Goal: Transaction & Acquisition: Book appointment/travel/reservation

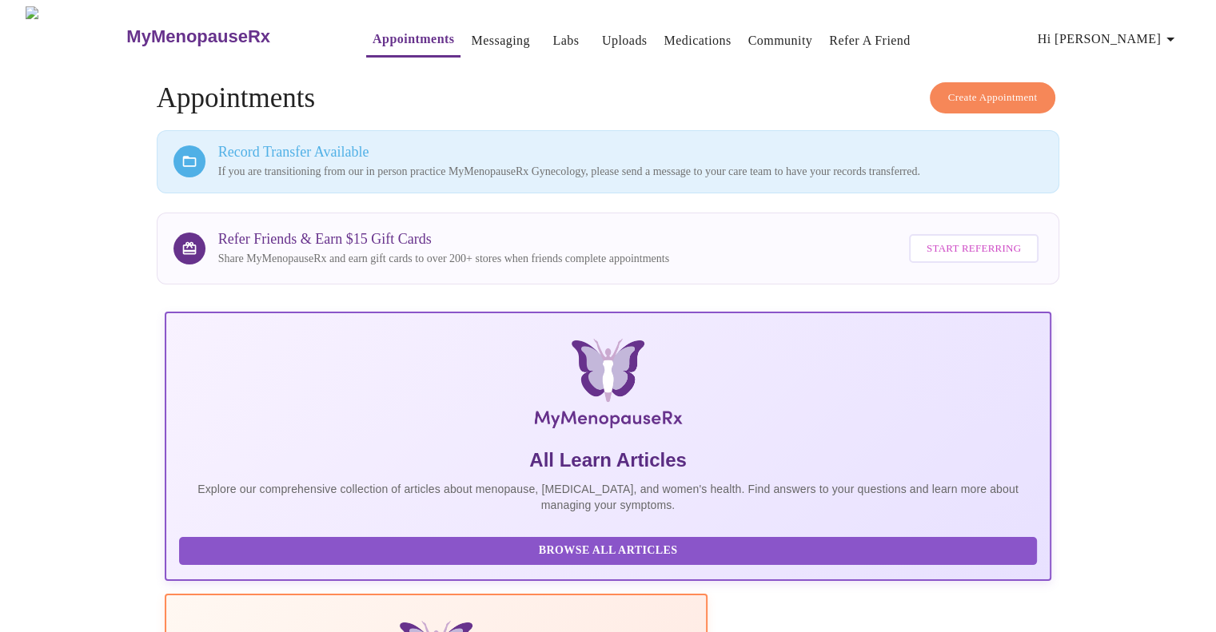
click at [952, 93] on span "Create Appointment" at bounding box center [993, 98] width 90 height 18
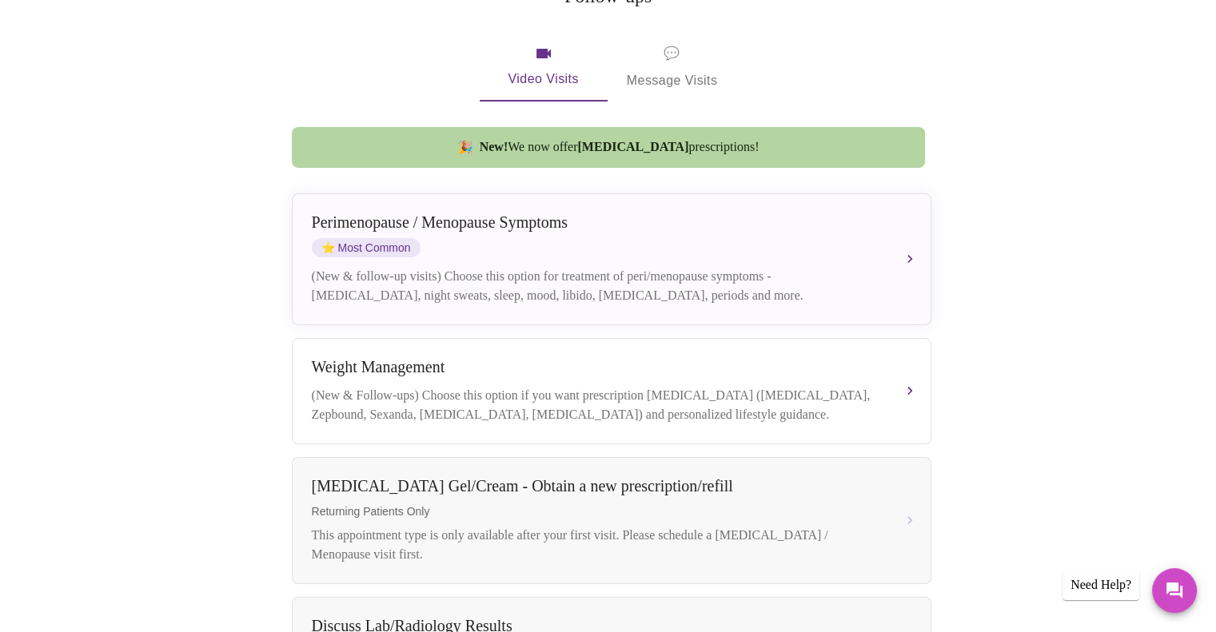
scroll to position [348, 0]
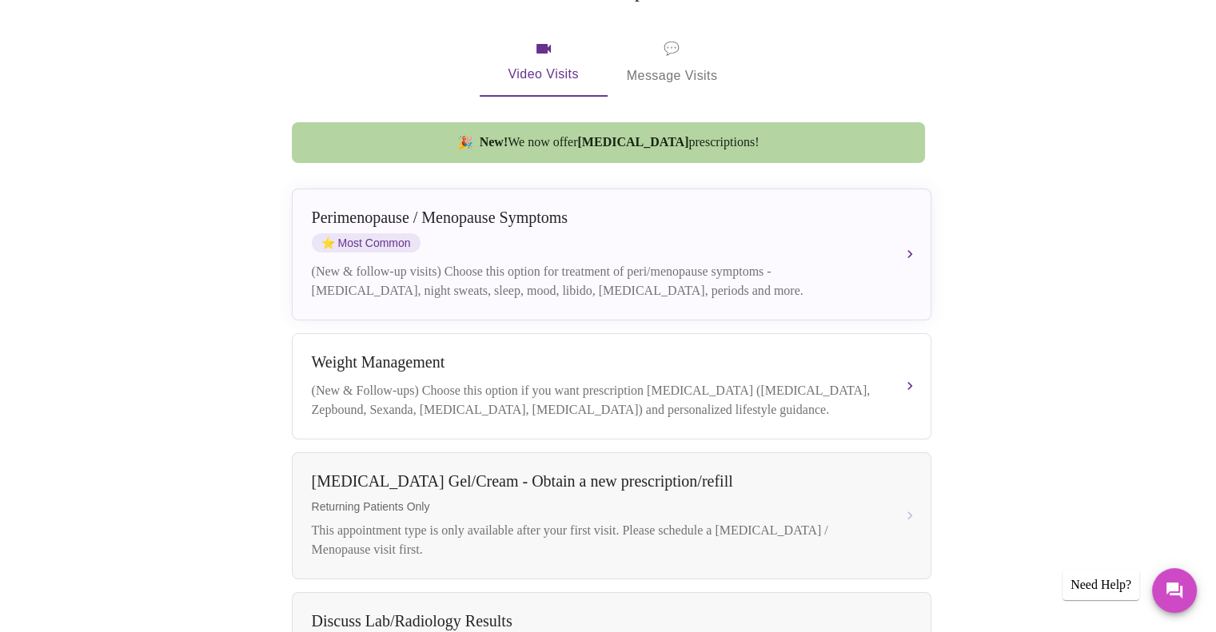
click at [915, 228] on button "[MEDICAL_DATA] / Menopause Symptoms ⭐ Most Common (New & follow-up visits) Choo…" at bounding box center [612, 255] width 640 height 132
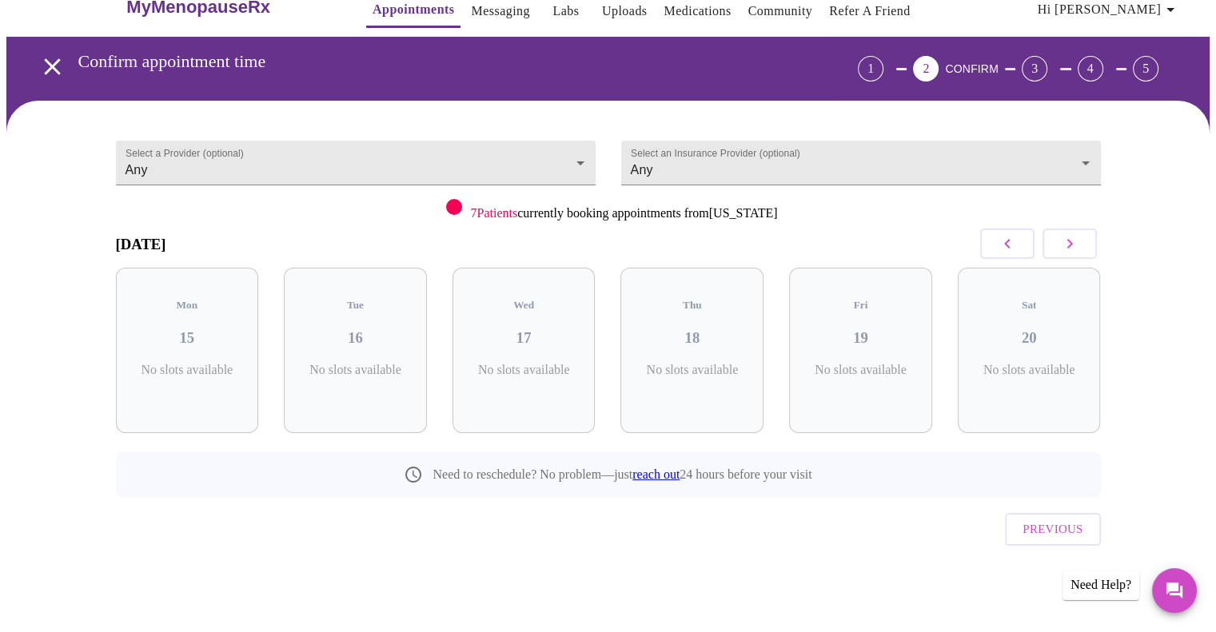
scroll to position [0, 0]
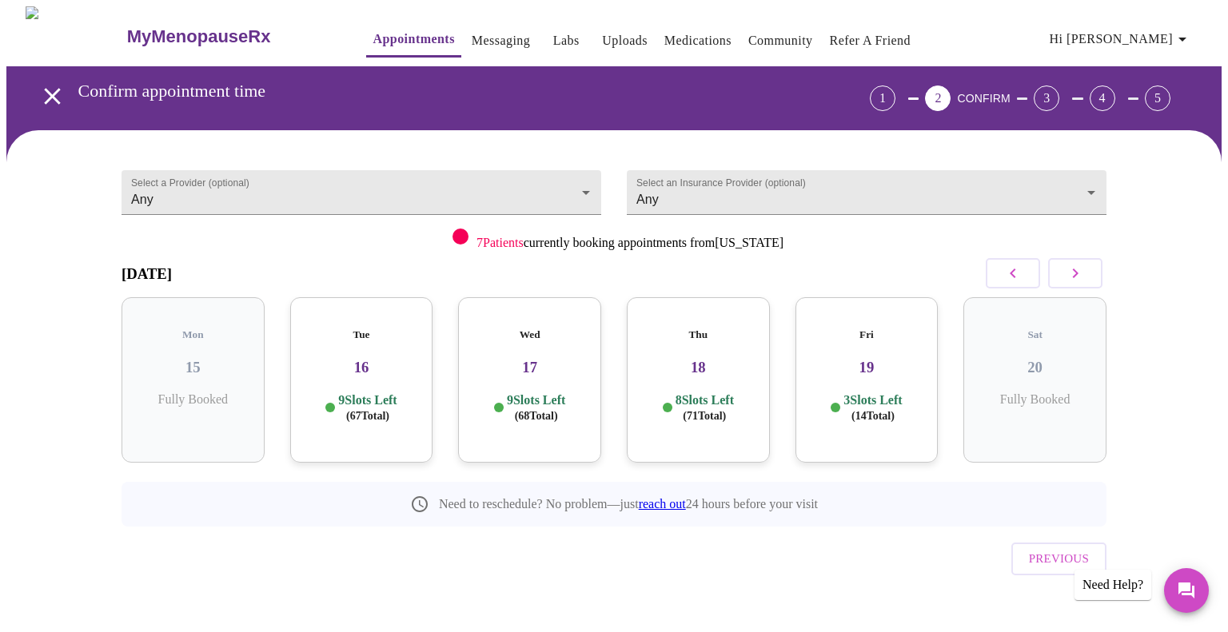
click at [407, 359] on h3 "16" at bounding box center [362, 368] width 118 height 18
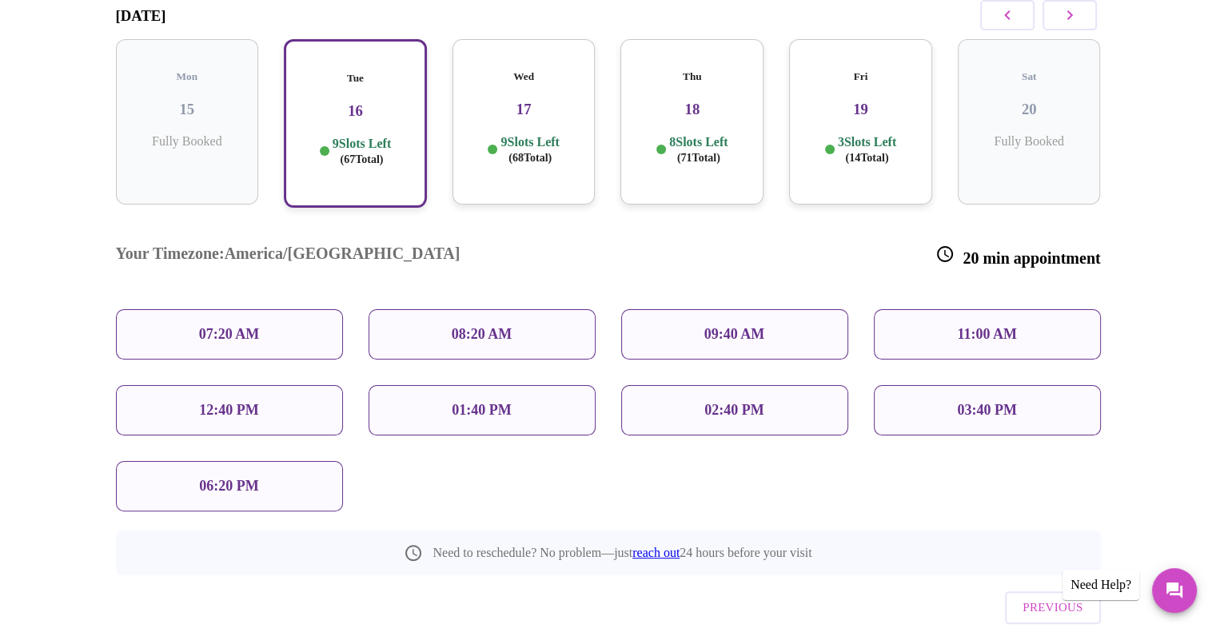
scroll to position [285, 0]
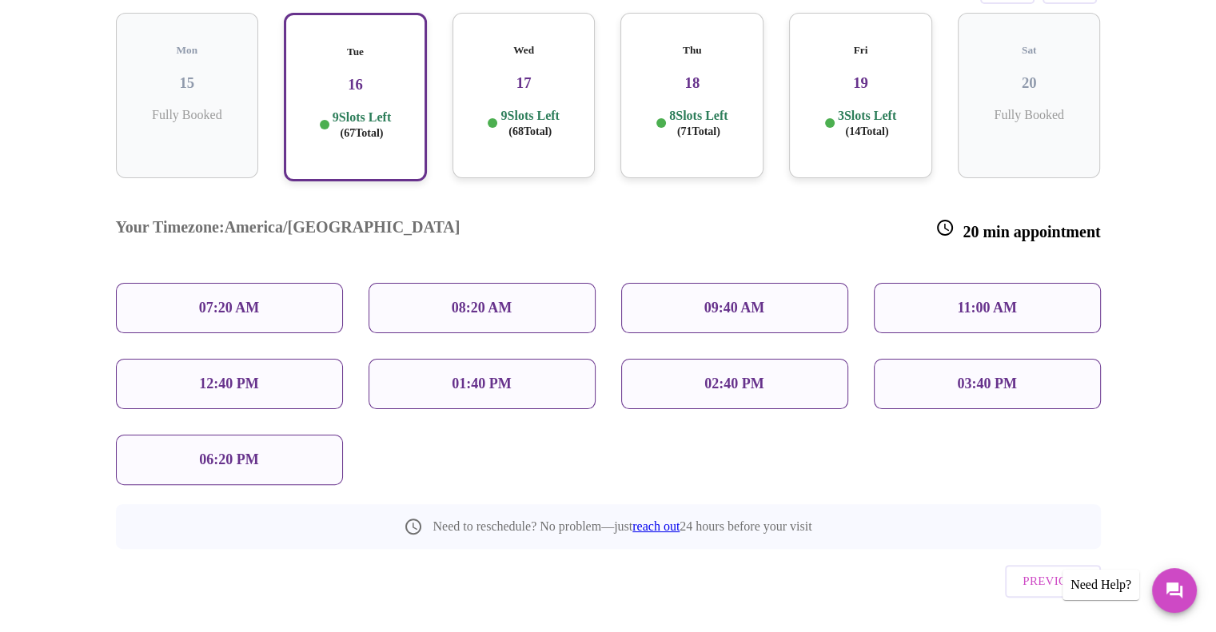
click at [245, 452] on p "06:20 PM" at bounding box center [228, 460] width 59 height 17
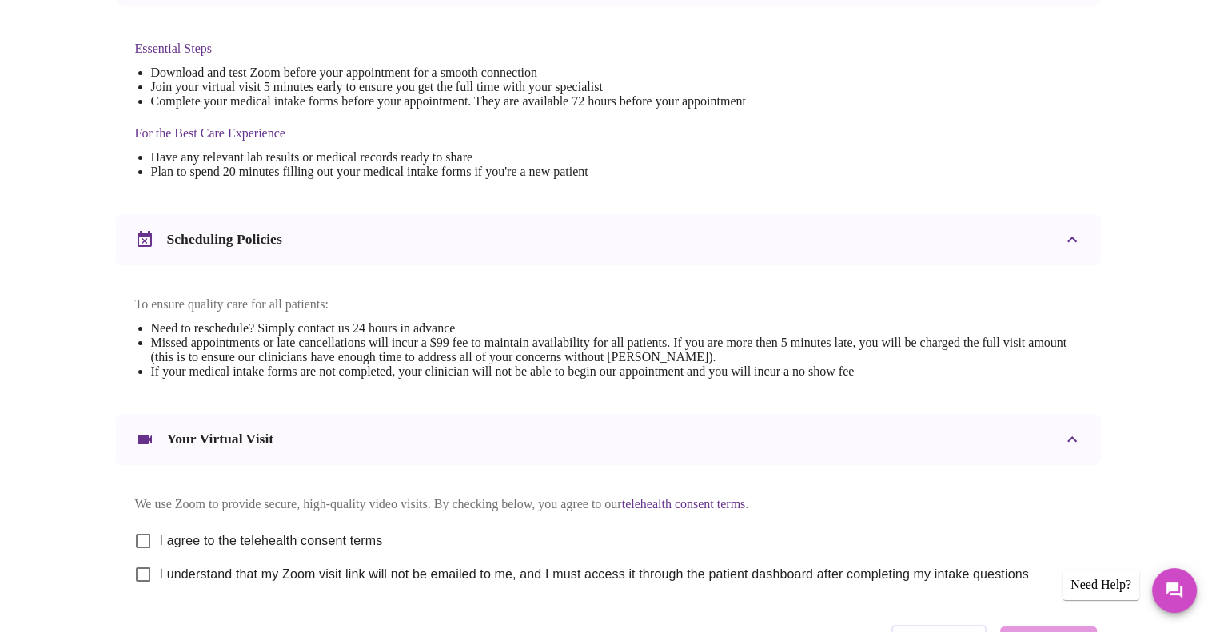
scroll to position [525, 0]
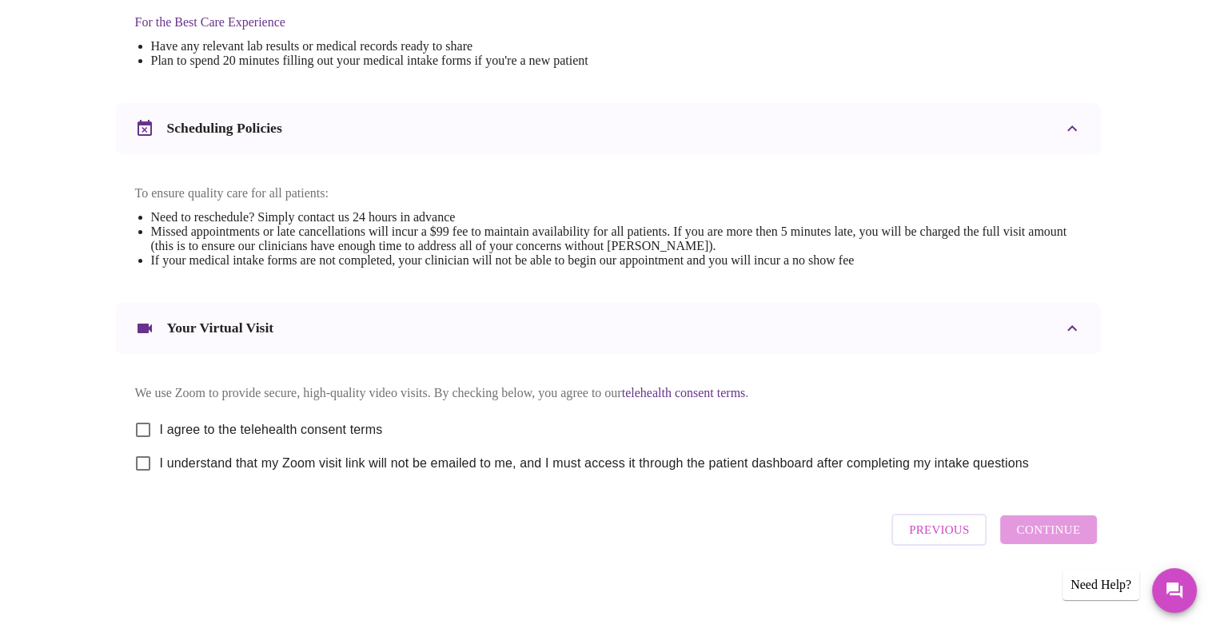
click at [139, 428] on input "I agree to the telehealth consent terms" at bounding box center [143, 430] width 34 height 34
checkbox input "true"
click at [139, 459] on input "I understand that my Zoom visit link will not be emailed to me, and I must acce…" at bounding box center [143, 464] width 34 height 34
checkbox input "true"
click at [1036, 536] on span "Continue" at bounding box center [1048, 530] width 64 height 21
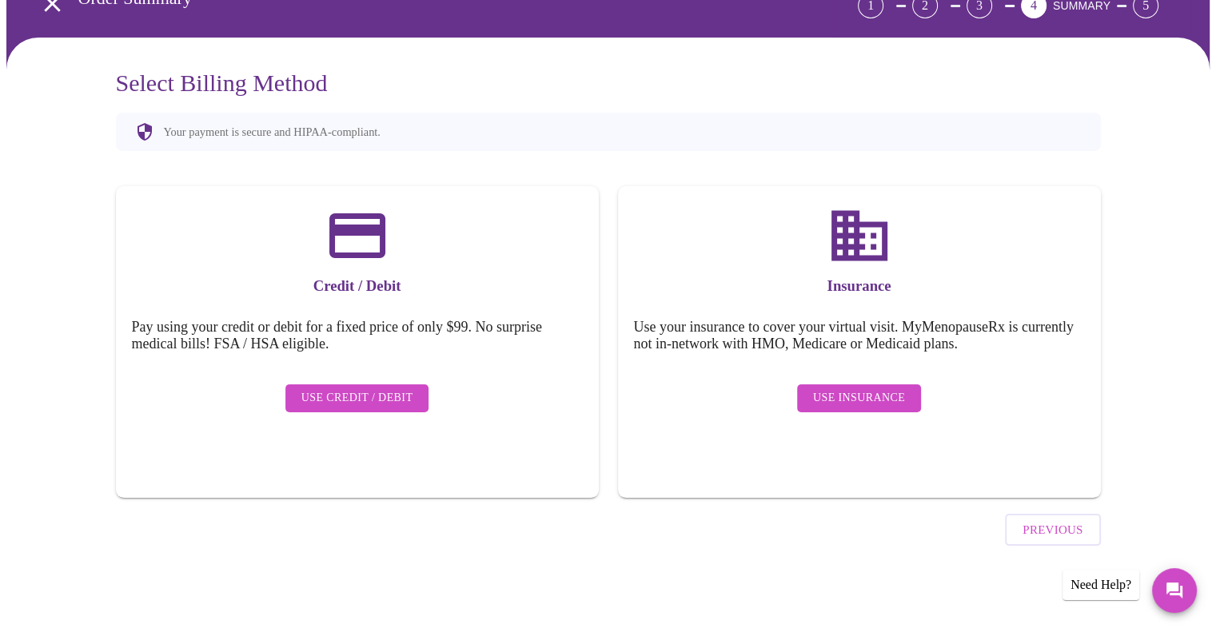
scroll to position [47, 0]
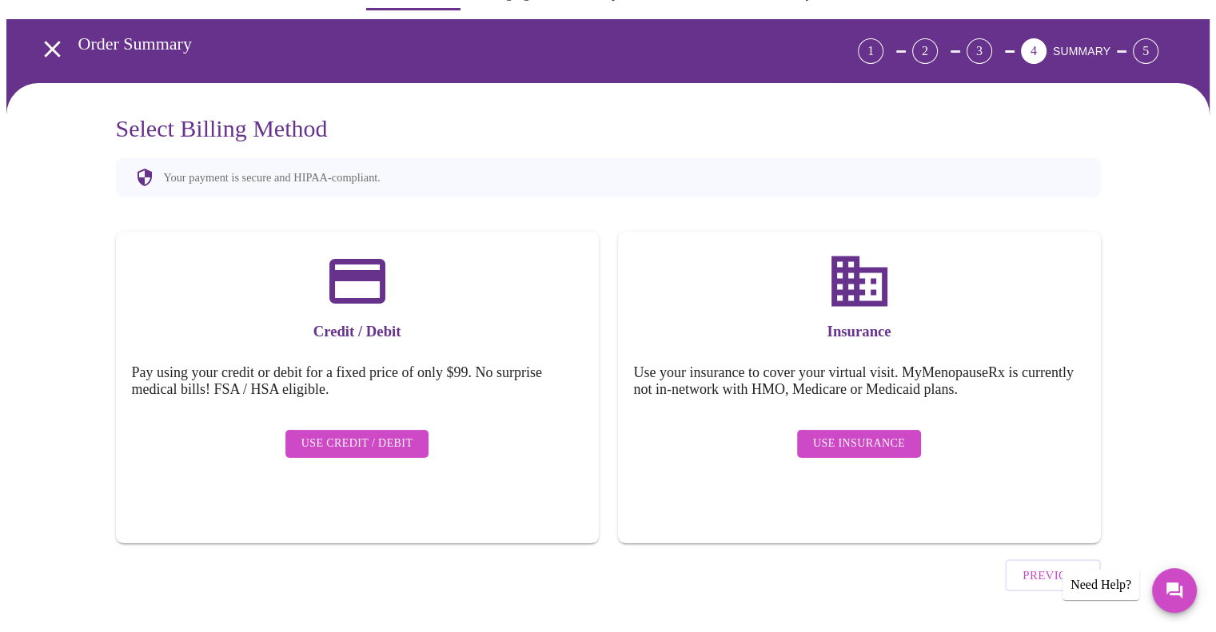
click at [859, 434] on span "Use Insurance" at bounding box center [859, 444] width 92 height 20
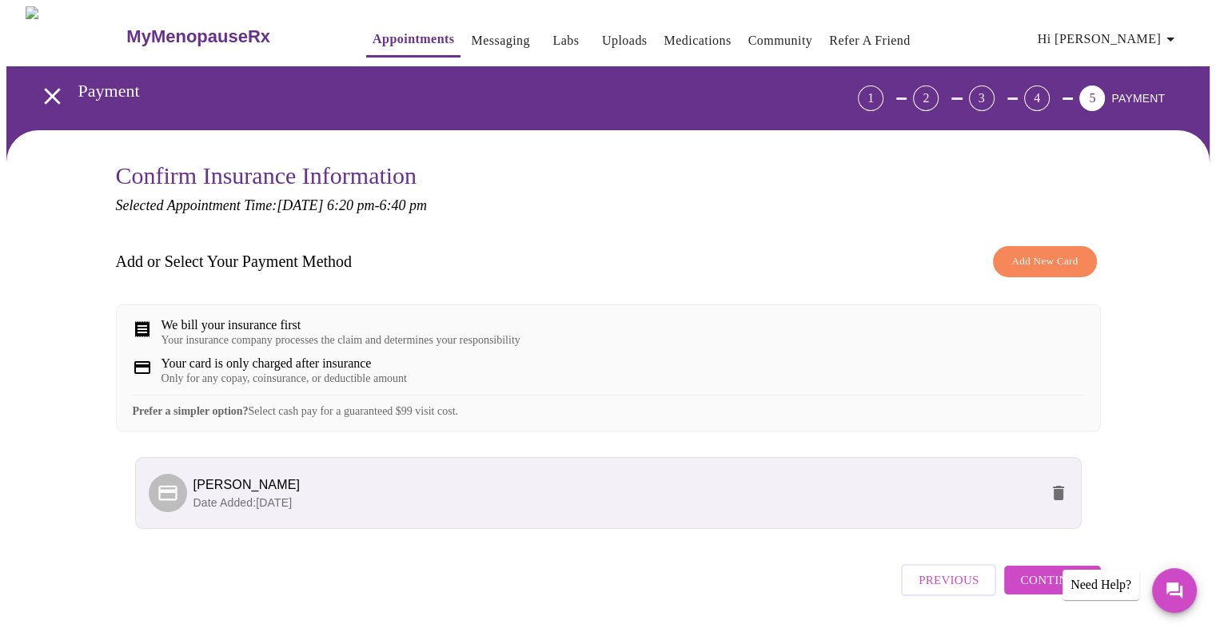
scroll to position [61, 0]
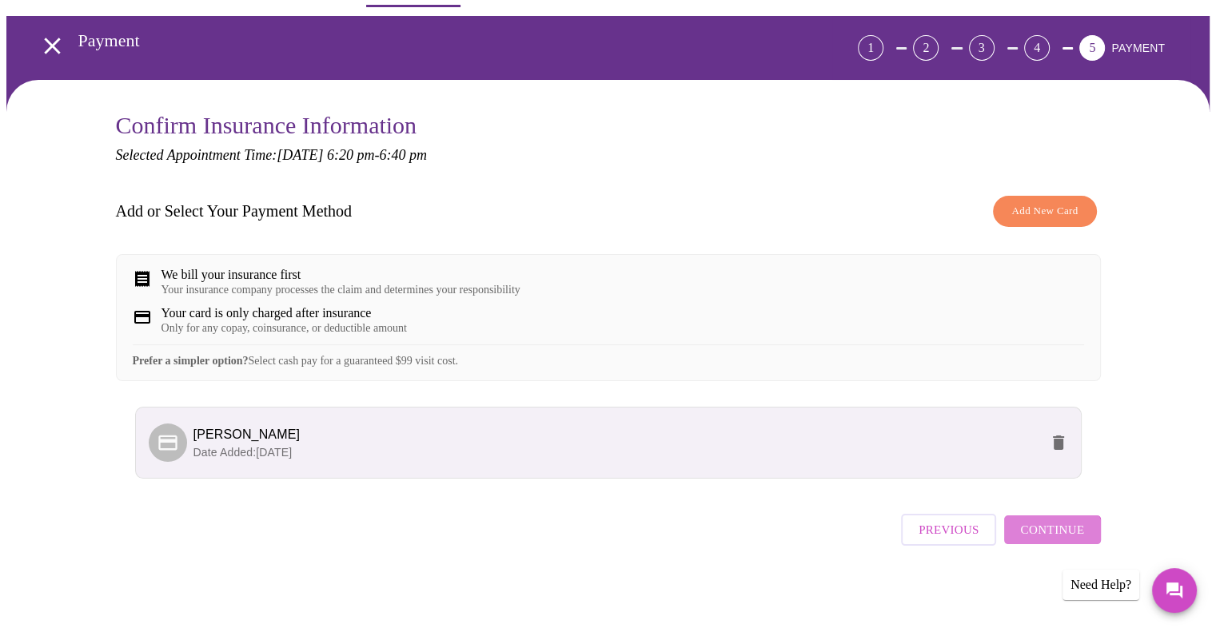
click at [1053, 544] on button "Continue" at bounding box center [1052, 530] width 96 height 29
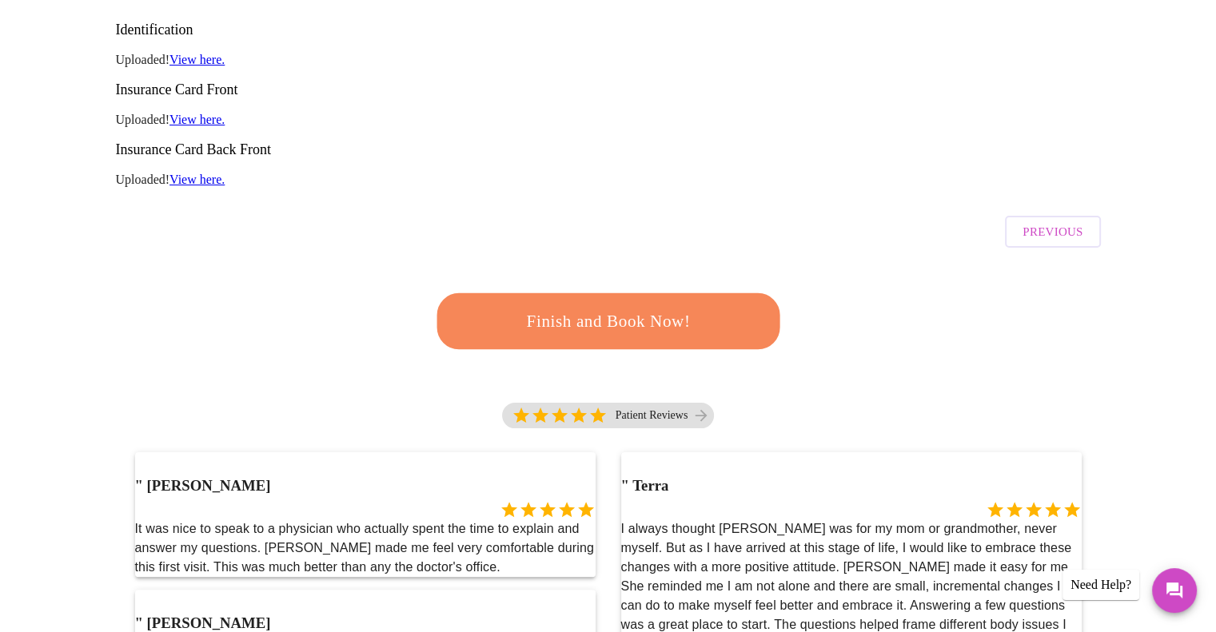
scroll to position [293, 0]
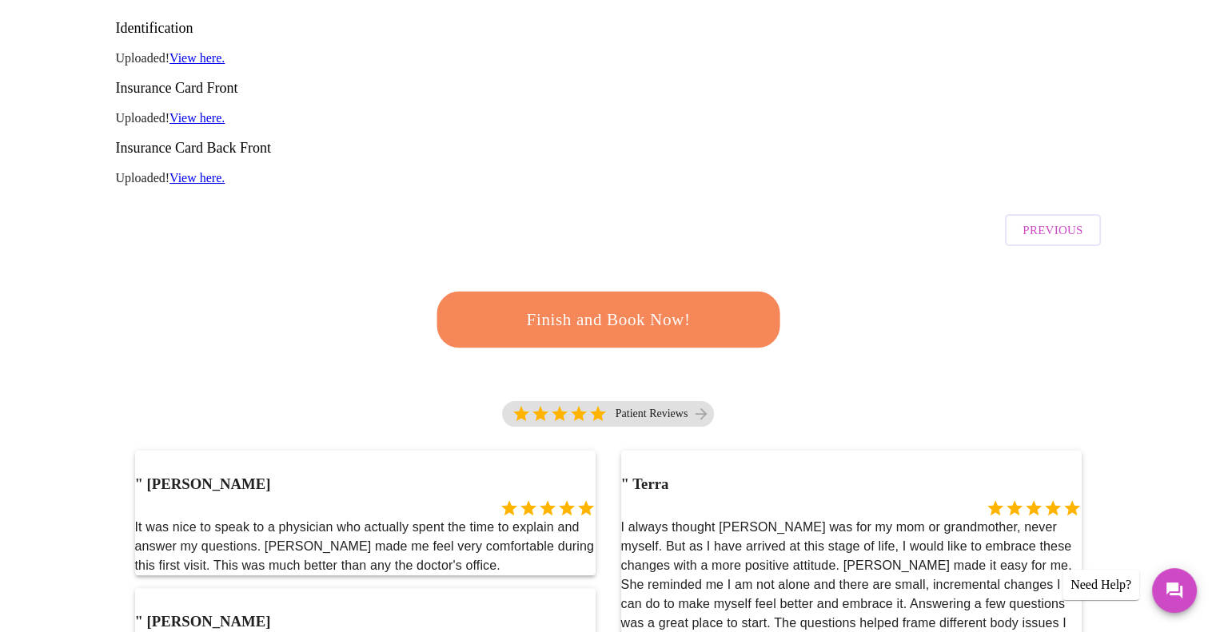
click at [681, 305] on span "Finish and Book Now!" at bounding box center [608, 320] width 296 height 30
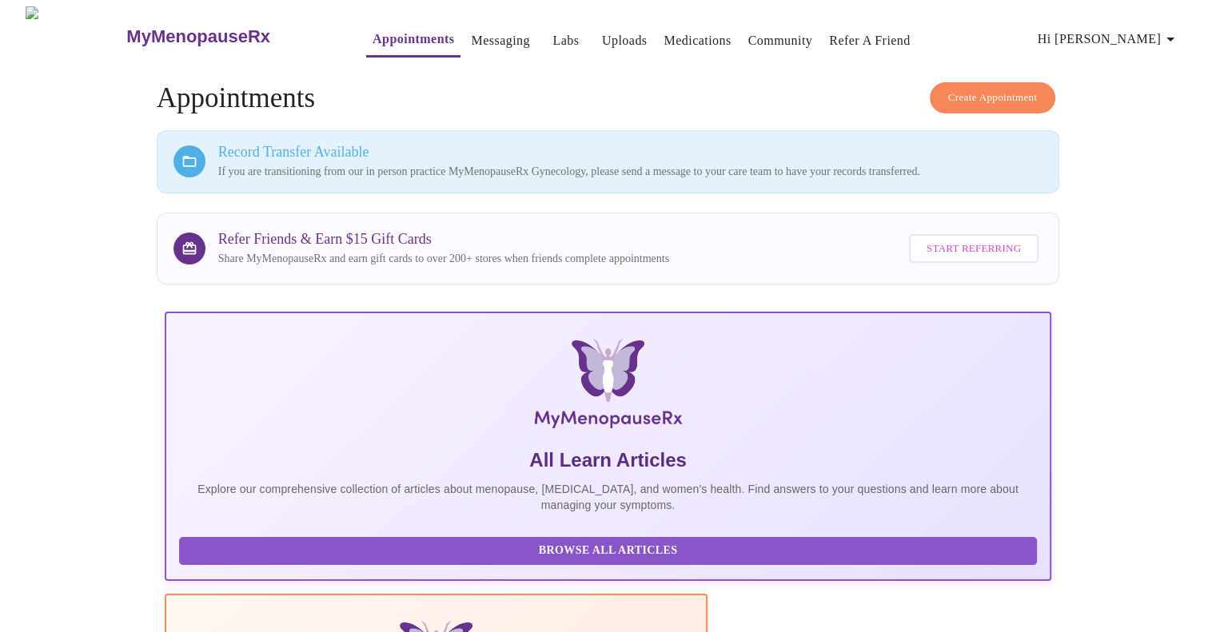
click at [761, 34] on link "Community" at bounding box center [780, 41] width 65 height 22
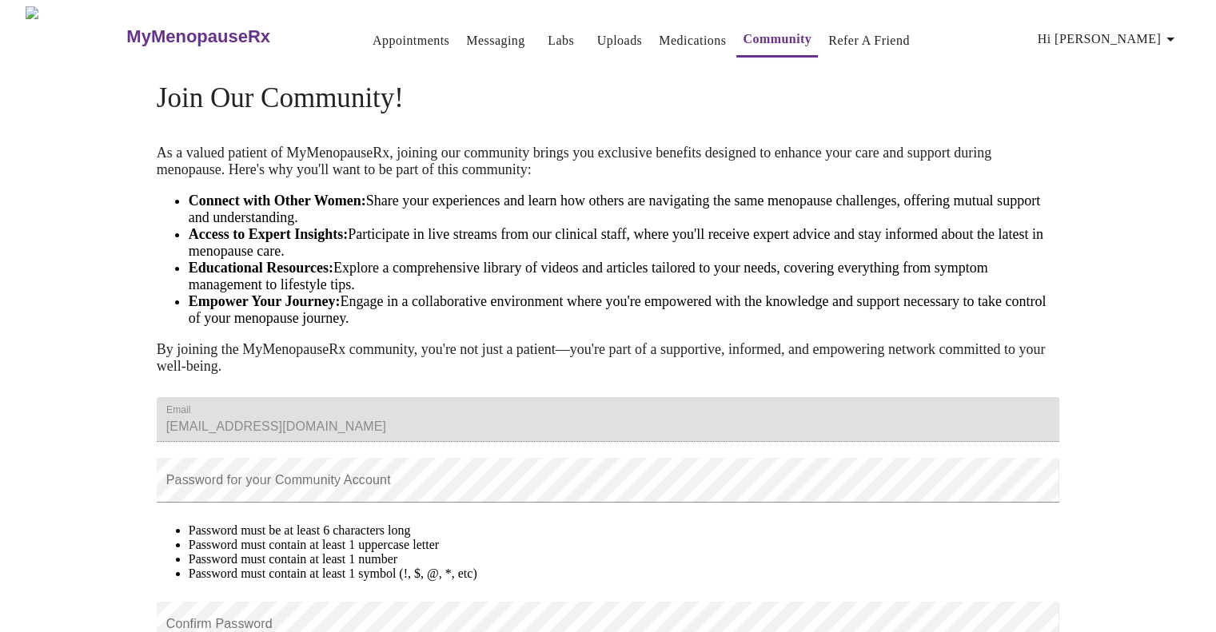
click at [665, 38] on link "Medications" at bounding box center [692, 41] width 67 height 22
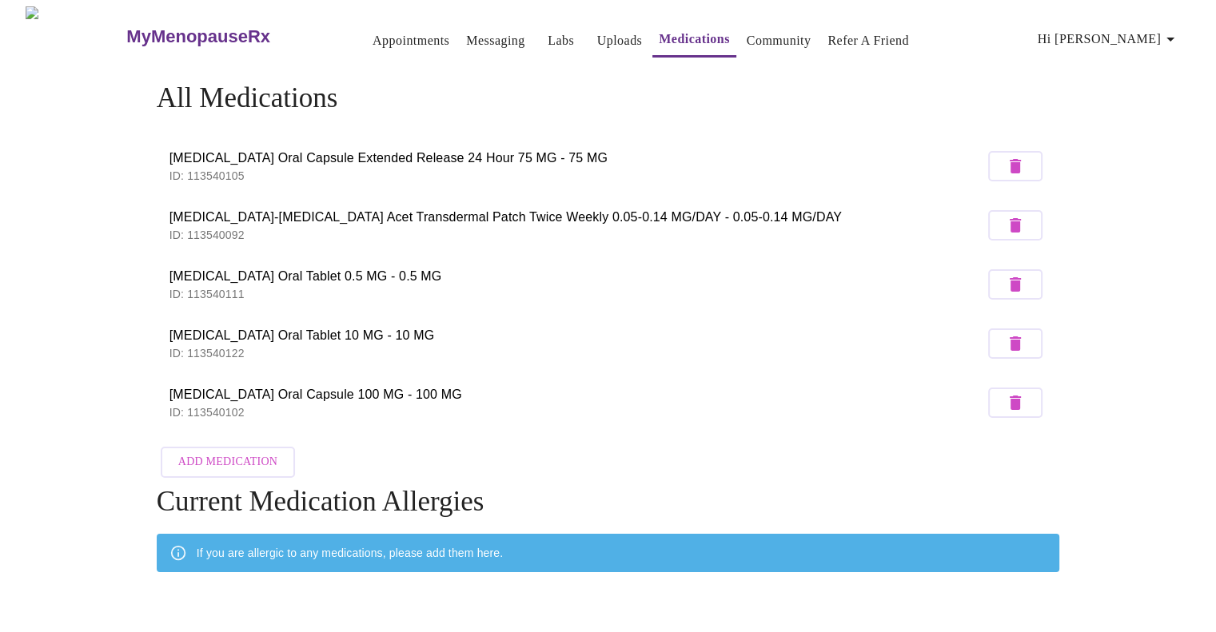
click at [597, 32] on link "Uploads" at bounding box center [620, 41] width 46 height 22
